Goal: Go to known website: Access a specific website the user already knows

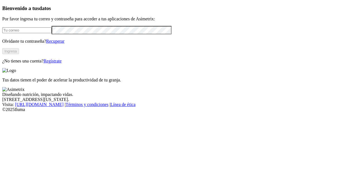
type input "[EMAIL_ADDRESS][DOMAIN_NAME]"
click at [19, 54] on button "Ingresa" at bounding box center [10, 51] width 17 height 6
